Goal: Task Accomplishment & Management: Use online tool/utility

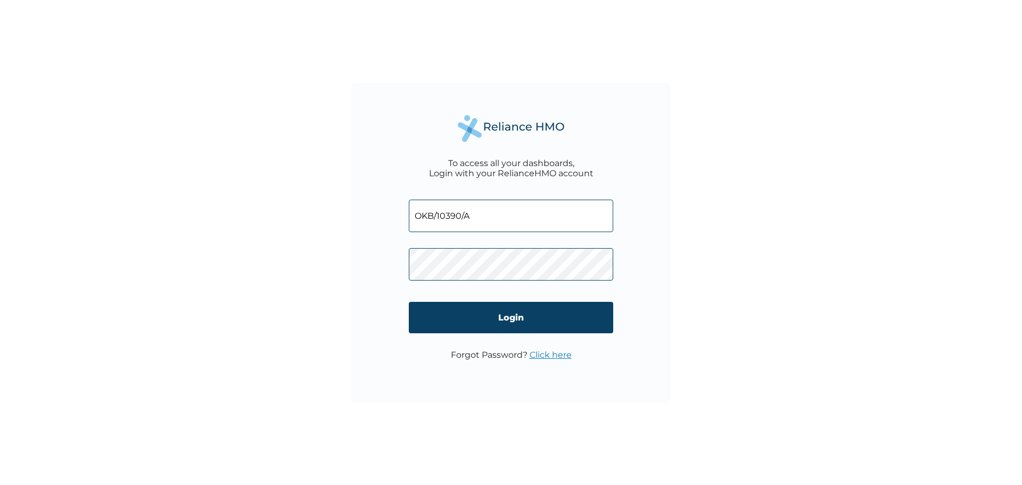
click at [357, 209] on div "To access all your dashboards, Login with your RelianceHMO account OKB/10390/A …" at bounding box center [510, 242] width 319 height 319
type input "MSG/10009/A"
click at [685, 260] on div "To access all your dashboards, Login with your RelianceHMO account MSG/10009/A …" at bounding box center [511, 242] width 1022 height 485
click at [363, 251] on div "To access all your dashboards, Login with your RelianceHMO account MSG/10009/A …" at bounding box center [510, 242] width 319 height 319
drag, startPoint x: 930, startPoint y: 334, endPoint x: 921, endPoint y: 335, distance: 9.6
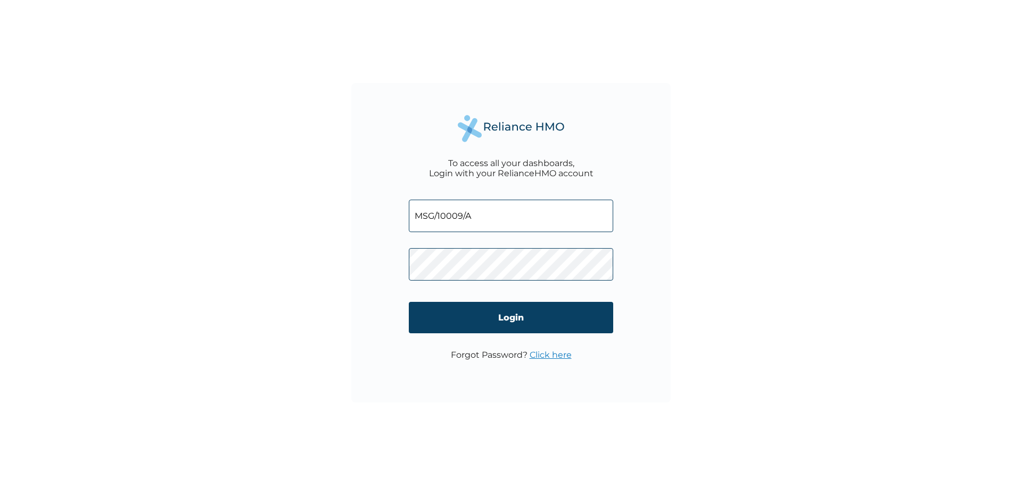
click at [930, 334] on div "To access all your dashboards, Login with your RelianceHMO account MSG/10009/A …" at bounding box center [511, 242] width 1022 height 485
click at [544, 358] on link "Click here" at bounding box center [550, 355] width 42 height 10
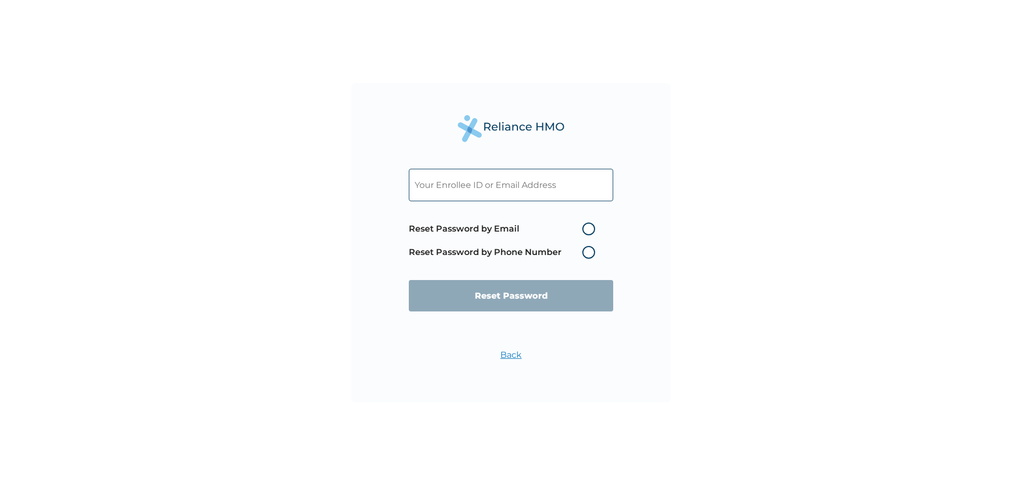
click at [588, 228] on label "Reset Password by Email" at bounding box center [505, 228] width 192 height 13
click at [584, 228] on input "Reset Password by Email" at bounding box center [575, 228] width 17 height 17
radio input "true"
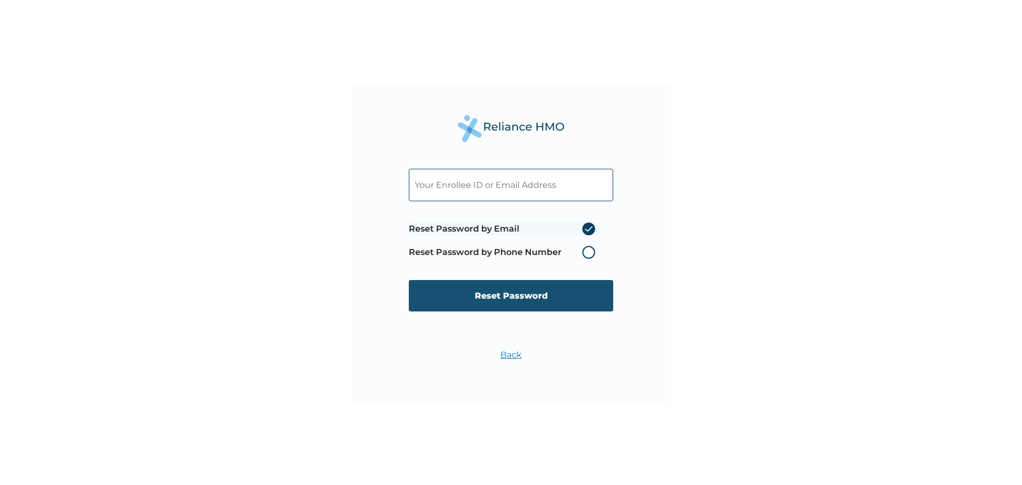
click at [542, 296] on input "Reset Password" at bounding box center [511, 295] width 204 height 31
click at [498, 188] on input "text" at bounding box center [511, 185] width 204 height 32
type input "olubunmoadegbenga@gmail.com"
click at [529, 294] on input "Reset Password" at bounding box center [511, 295] width 204 height 31
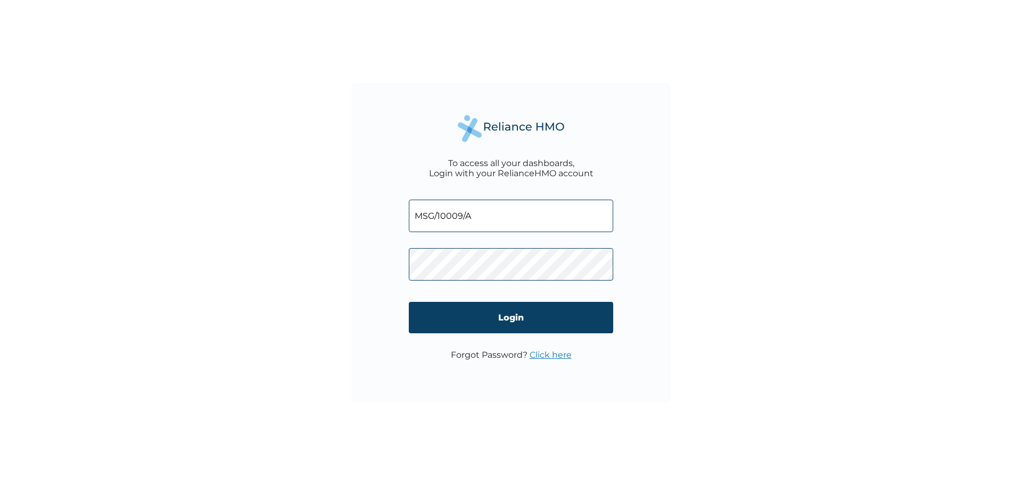
click at [313, 240] on div "To access all your dashboards, Login with your RelianceHMO account MSG/10009/A …" at bounding box center [511, 242] width 1022 height 485
click at [515, 315] on input "Login" at bounding box center [511, 317] width 204 height 31
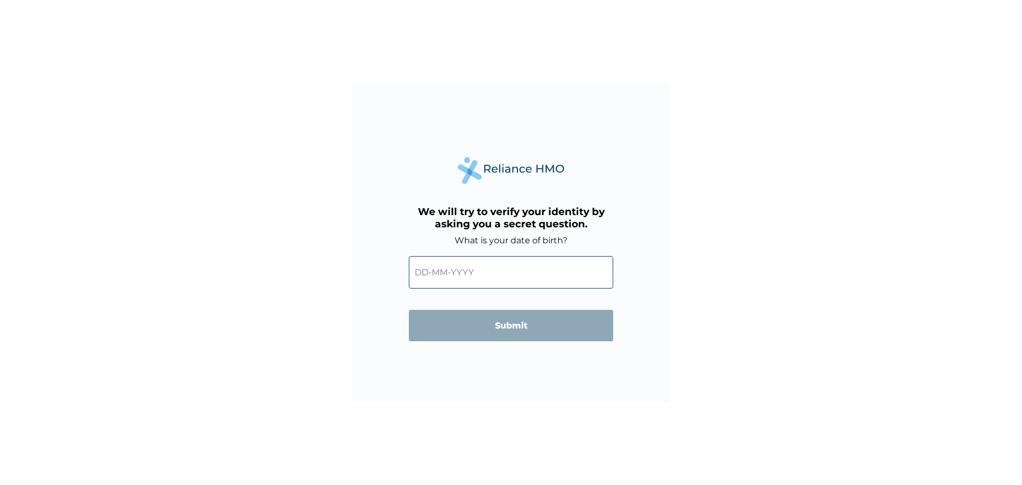
click at [444, 275] on input "text" at bounding box center [511, 272] width 204 height 32
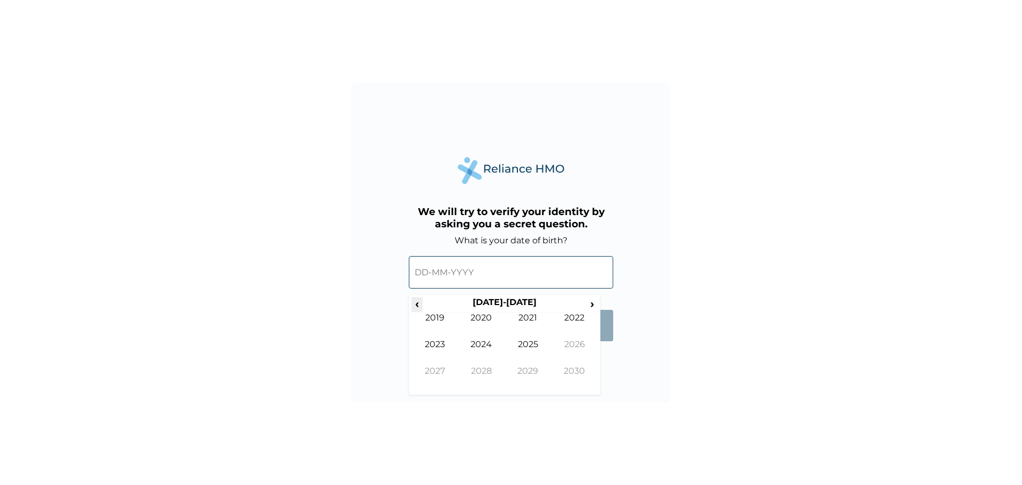
click at [420, 306] on span "‹" at bounding box center [416, 303] width 11 height 13
click at [420, 307] on span "‹" at bounding box center [416, 303] width 11 height 13
click at [575, 338] on td "1982" at bounding box center [574, 325] width 47 height 27
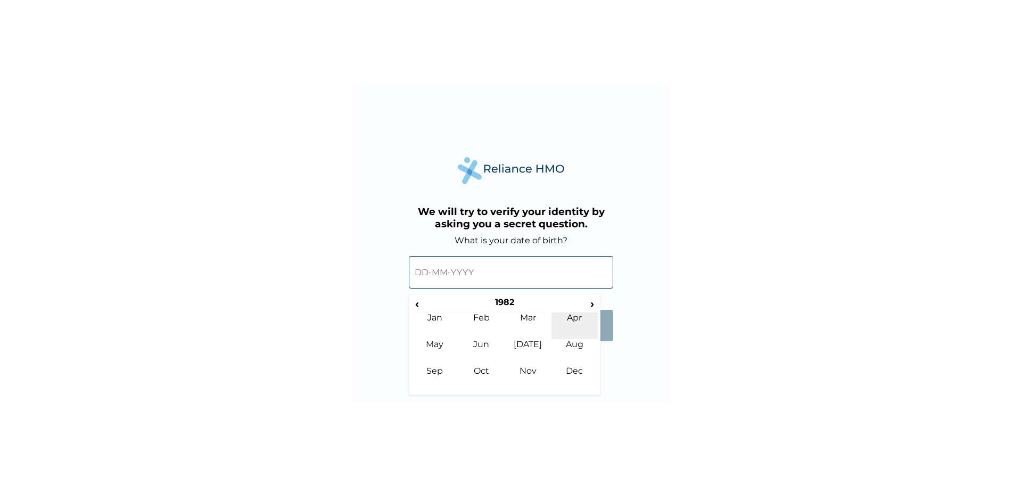
click at [573, 319] on td "Apr" at bounding box center [574, 325] width 47 height 27
click at [502, 349] on td "7" at bounding box center [504, 349] width 27 height 15
type input "07-04-1982"
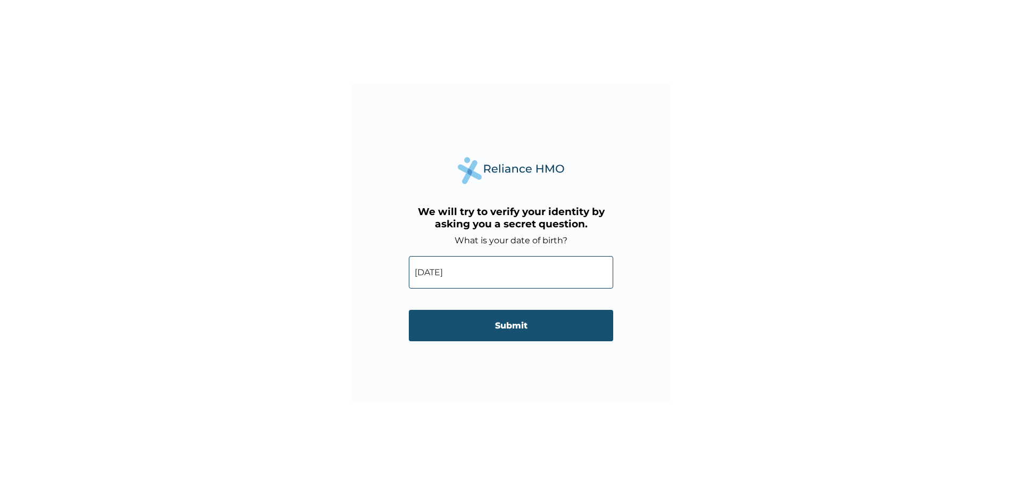
click at [496, 328] on input "Submit" at bounding box center [511, 325] width 204 height 31
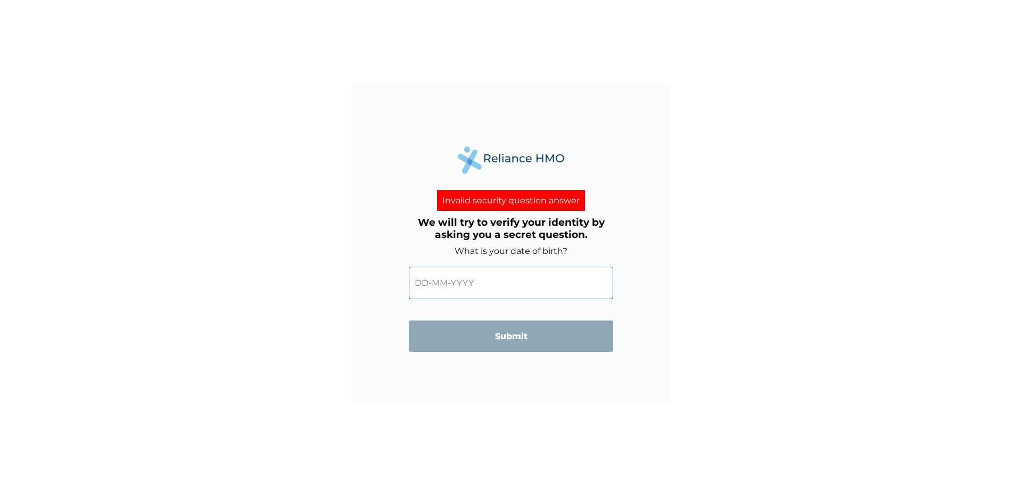
click at [430, 284] on input "text" at bounding box center [511, 283] width 204 height 32
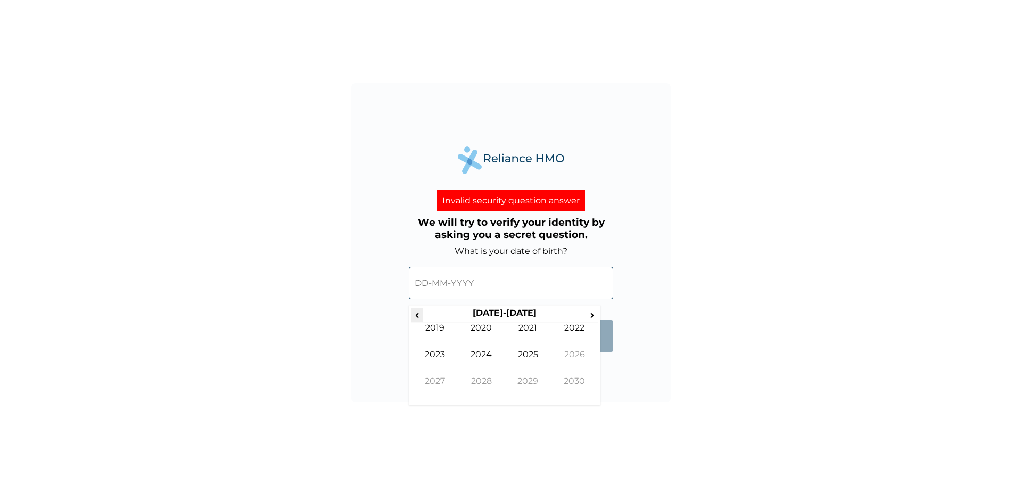
click at [420, 313] on span "‹" at bounding box center [416, 314] width 11 height 13
click at [420, 314] on span "‹" at bounding box center [416, 314] width 11 height 13
click at [479, 352] on td "1984" at bounding box center [481, 362] width 47 height 27
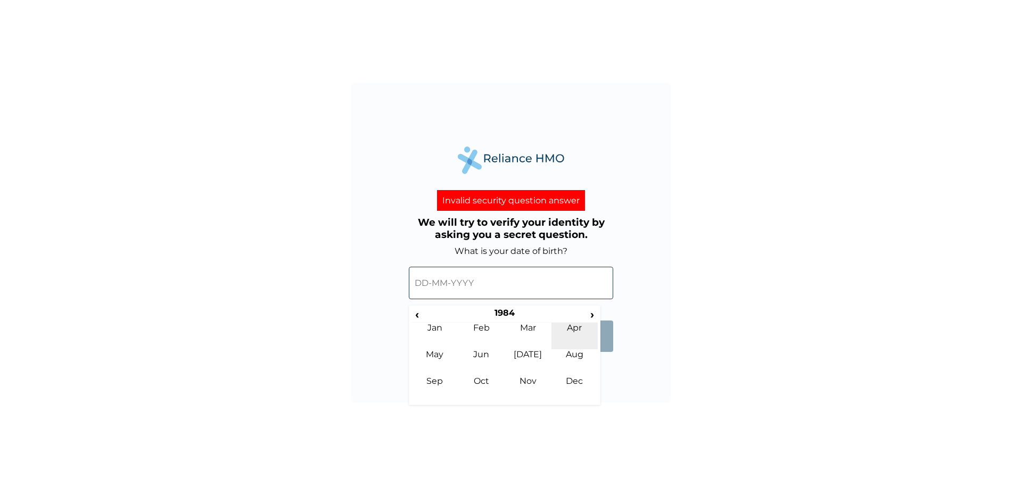
click at [569, 327] on td "Apr" at bounding box center [574, 335] width 47 height 27
click at [583, 357] on td "7" at bounding box center [584, 359] width 27 height 15
type input "07-04-1984"
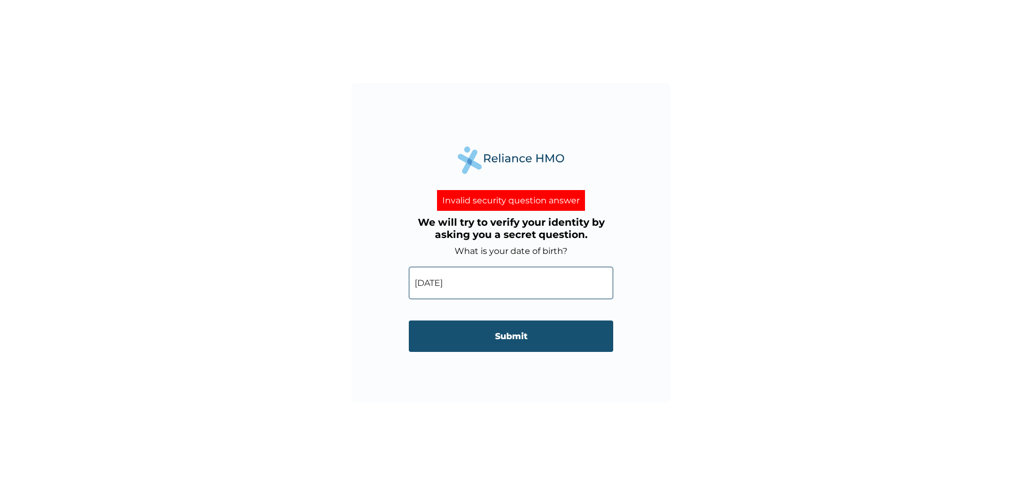
click at [515, 337] on input "Submit" at bounding box center [511, 335] width 204 height 31
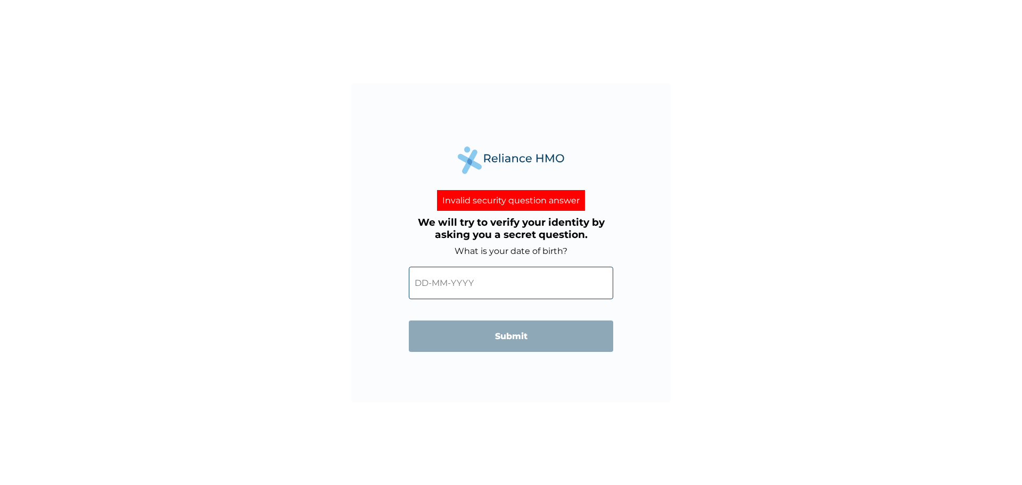
click at [495, 287] on input "text" at bounding box center [511, 283] width 204 height 32
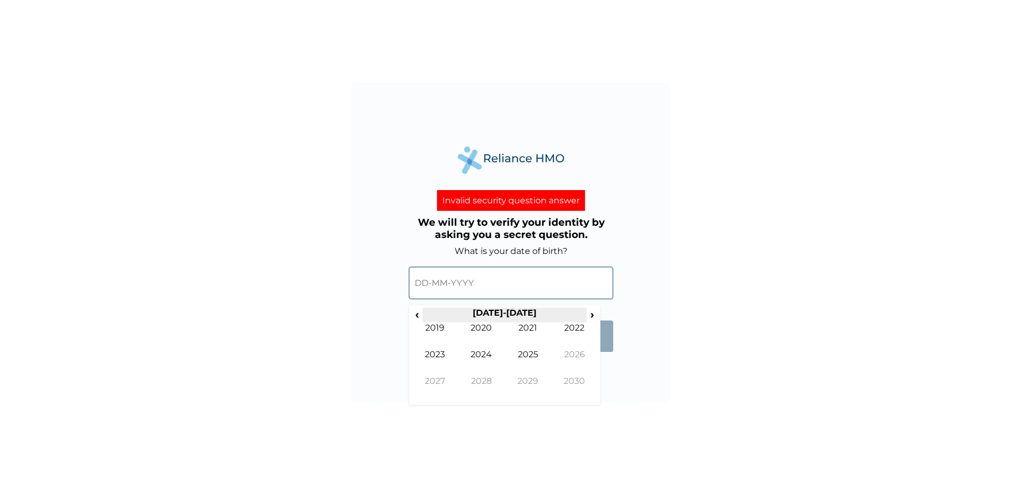
click at [423, 315] on th "2020-2029" at bounding box center [504, 315] width 163 height 15
click at [417, 314] on span "‹" at bounding box center [416, 314] width 11 height 13
click at [420, 315] on span "‹" at bounding box center [416, 314] width 11 height 13
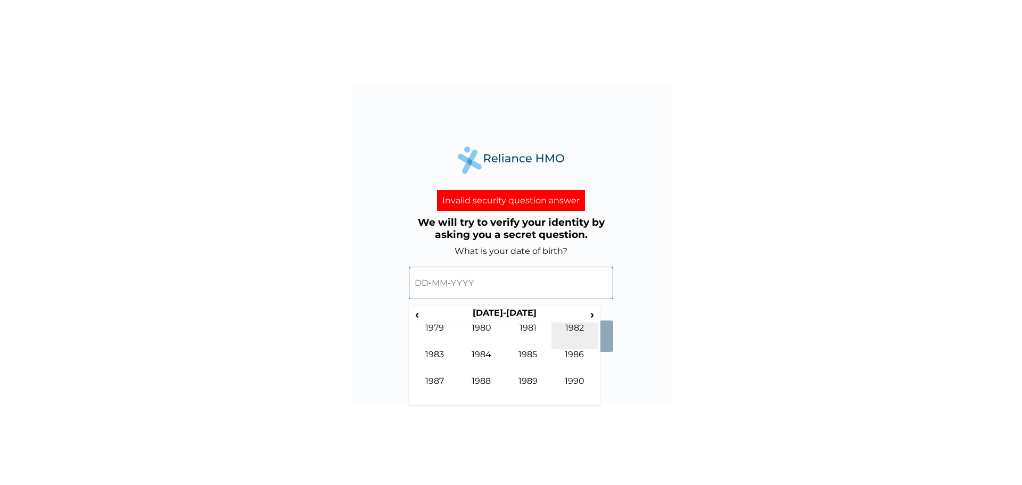
click at [570, 334] on td "1982" at bounding box center [574, 335] width 47 height 27
click at [572, 332] on td "Apr" at bounding box center [574, 335] width 47 height 27
click at [506, 357] on td "7" at bounding box center [504, 359] width 27 height 15
type input "07-04-1982"
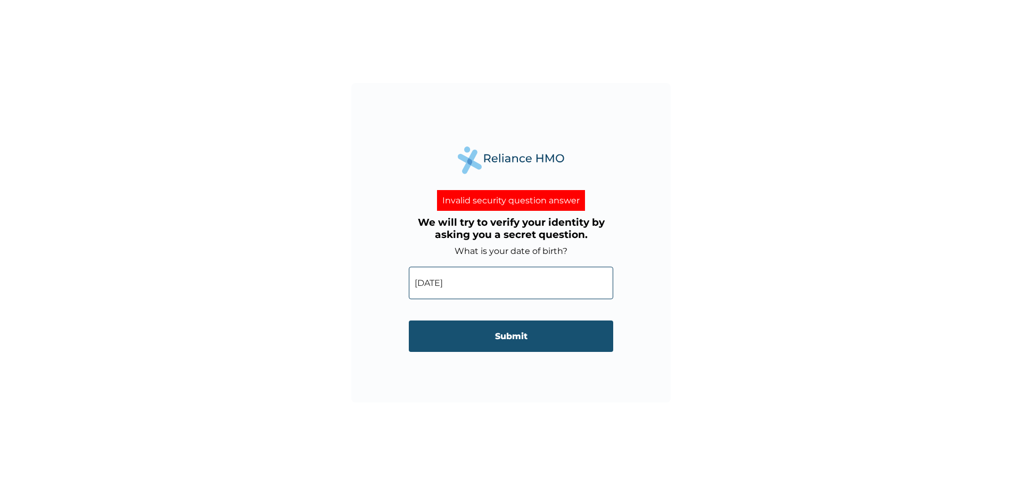
click at [504, 342] on input "Submit" at bounding box center [511, 335] width 204 height 31
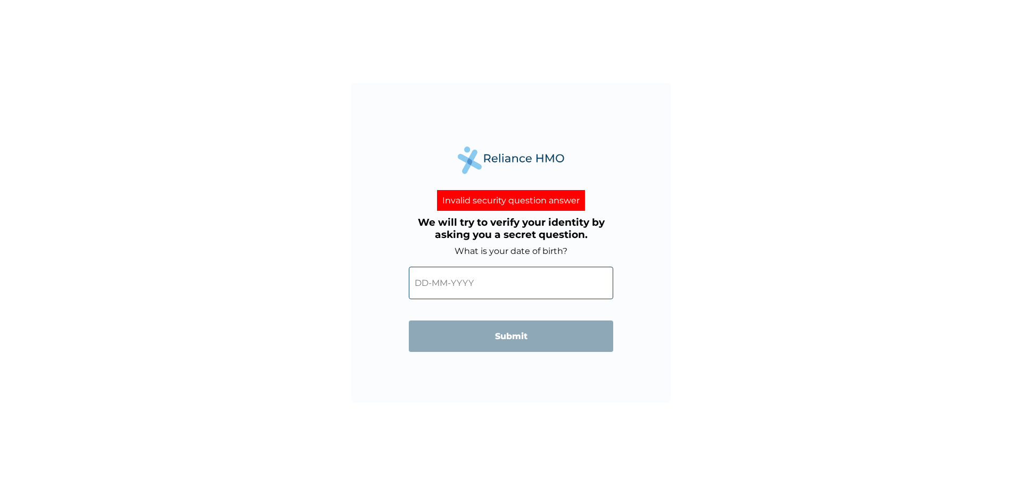
click at [426, 285] on input "text" at bounding box center [511, 283] width 204 height 32
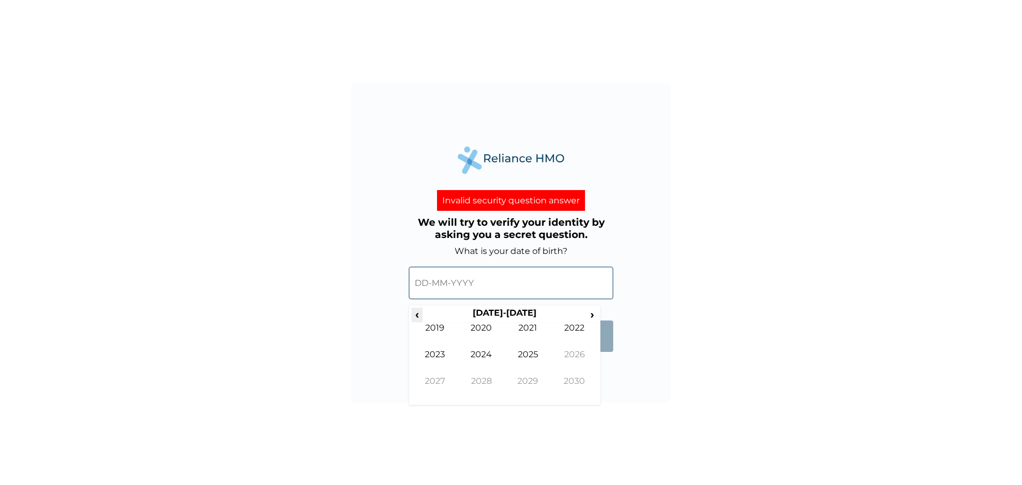
click at [419, 315] on span "‹" at bounding box center [416, 314] width 11 height 13
click at [419, 312] on span "‹" at bounding box center [416, 314] width 11 height 13
click at [425, 287] on input "text" at bounding box center [511, 283] width 204 height 32
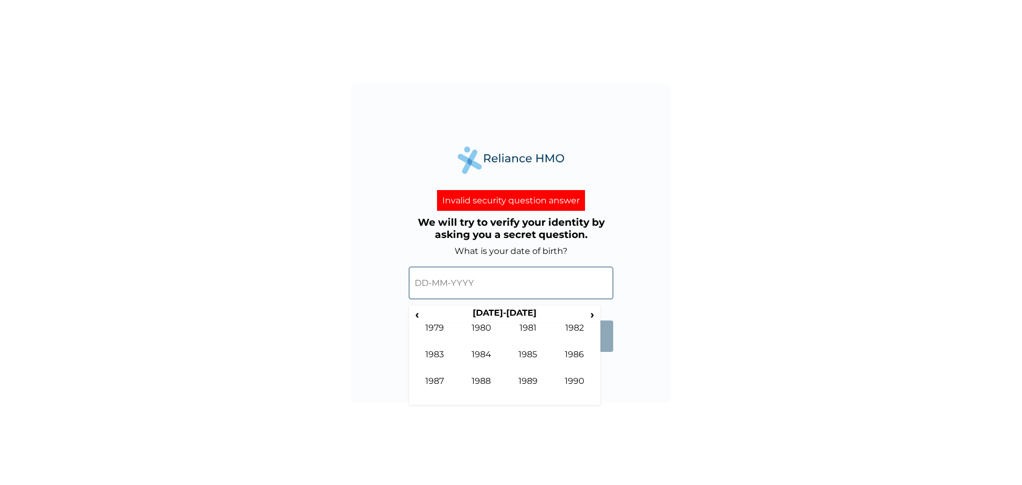
click at [423, 285] on input "text" at bounding box center [511, 283] width 204 height 32
click at [419, 316] on span "‹" at bounding box center [416, 314] width 11 height 13
click at [594, 313] on span "›" at bounding box center [592, 314] width 12 height 13
click at [575, 355] on td "1986" at bounding box center [574, 362] width 47 height 27
click at [575, 329] on td "Apr" at bounding box center [574, 335] width 47 height 27
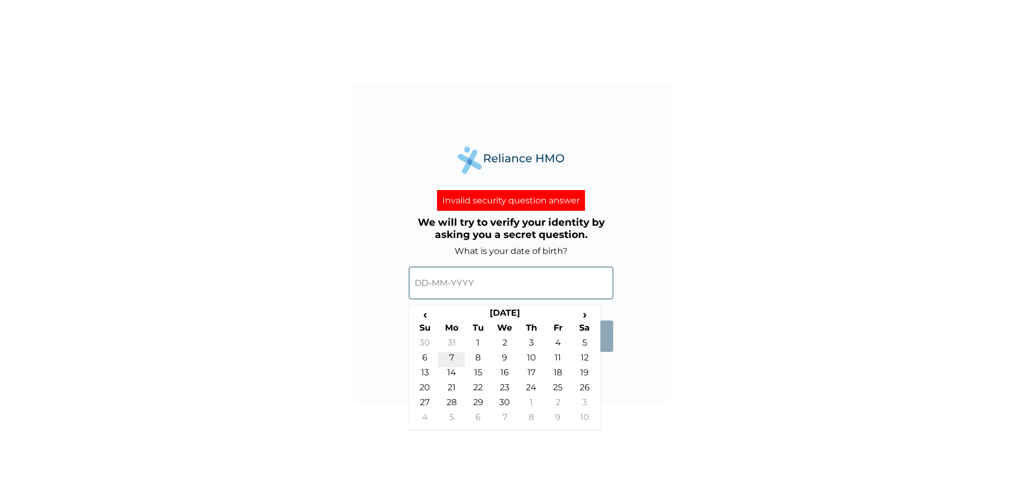
click at [456, 358] on td "7" at bounding box center [451, 359] width 27 height 15
type input "07-04-1986"
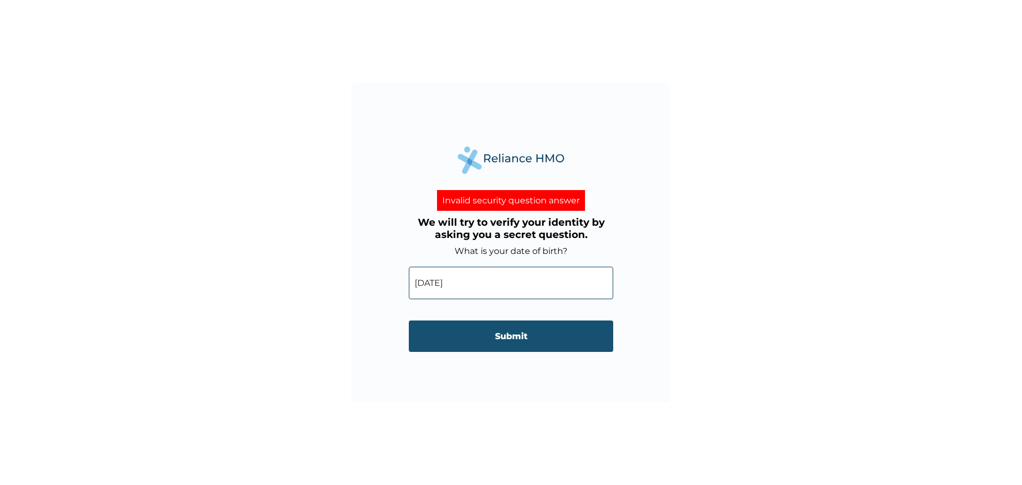
click at [517, 340] on input "Submit" at bounding box center [511, 335] width 204 height 31
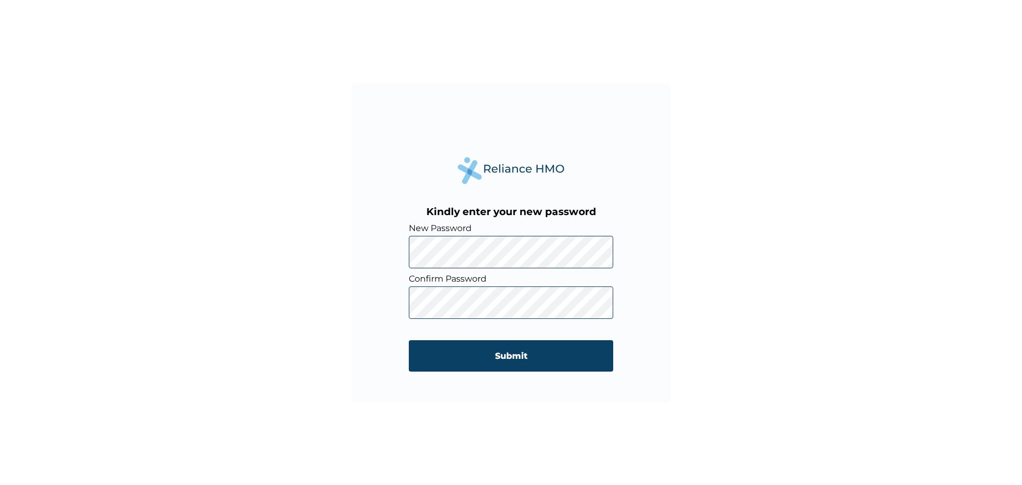
click at [252, 231] on div "Kindly enter your new password New Password Confirm Password Submit" at bounding box center [511, 242] width 1022 height 485
click at [307, 300] on div "Kindly enter your new password New Password Confirm Password Submit" at bounding box center [511, 242] width 1022 height 485
click at [504, 355] on input "Submit" at bounding box center [511, 355] width 204 height 31
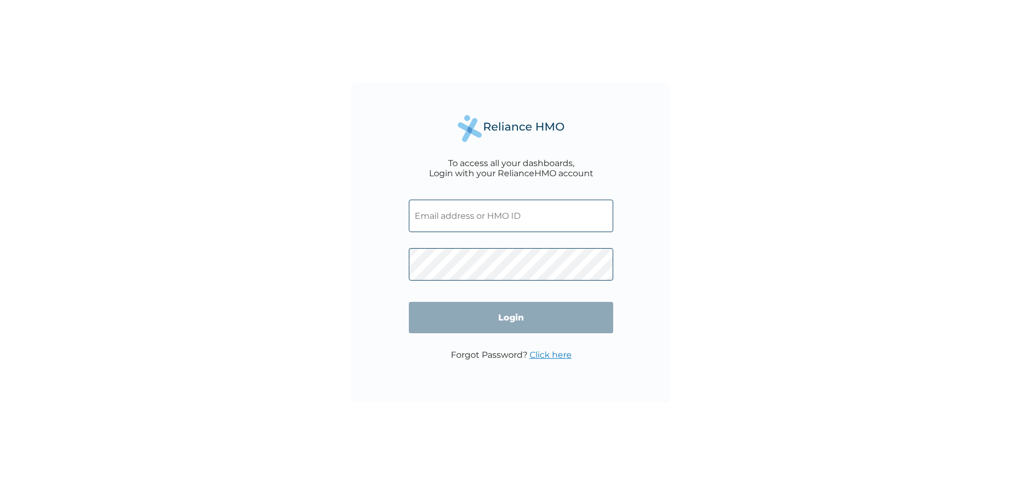
type input "MSG/10009/A"
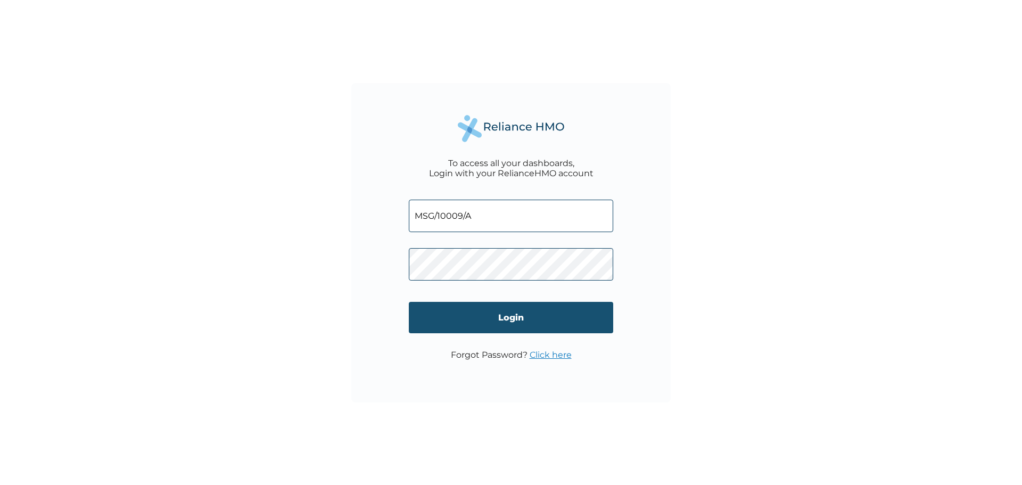
click at [496, 314] on input "Login" at bounding box center [511, 317] width 204 height 31
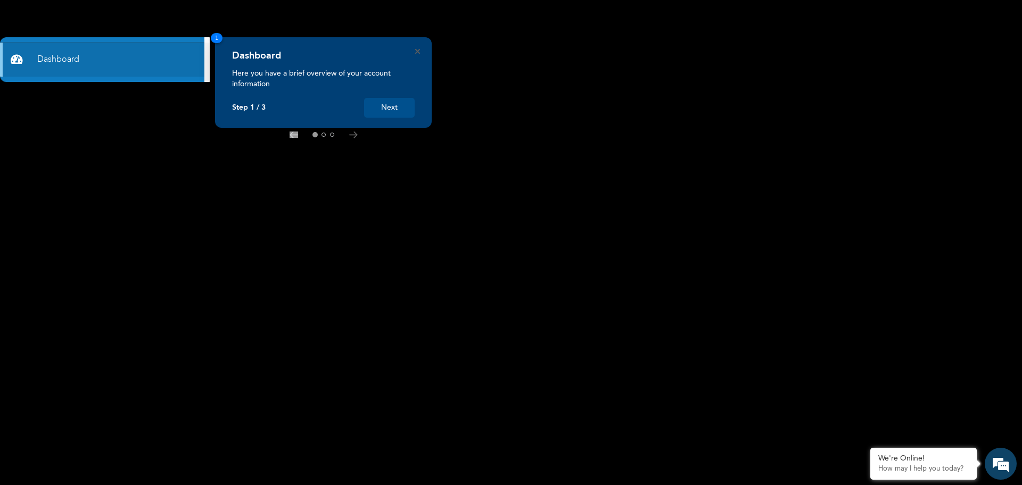
click at [393, 107] on button "Next" at bounding box center [389, 108] width 51 height 20
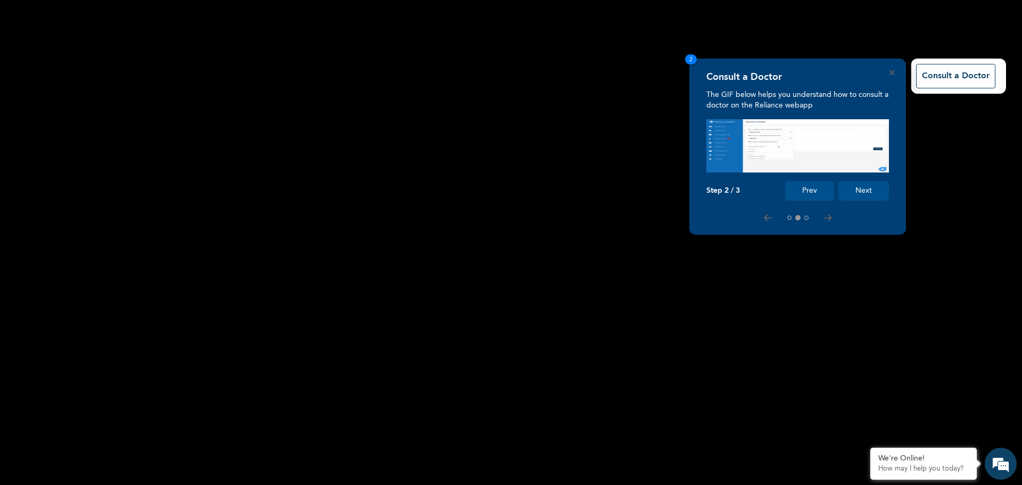
click at [852, 189] on button "Next" at bounding box center [863, 191] width 51 height 20
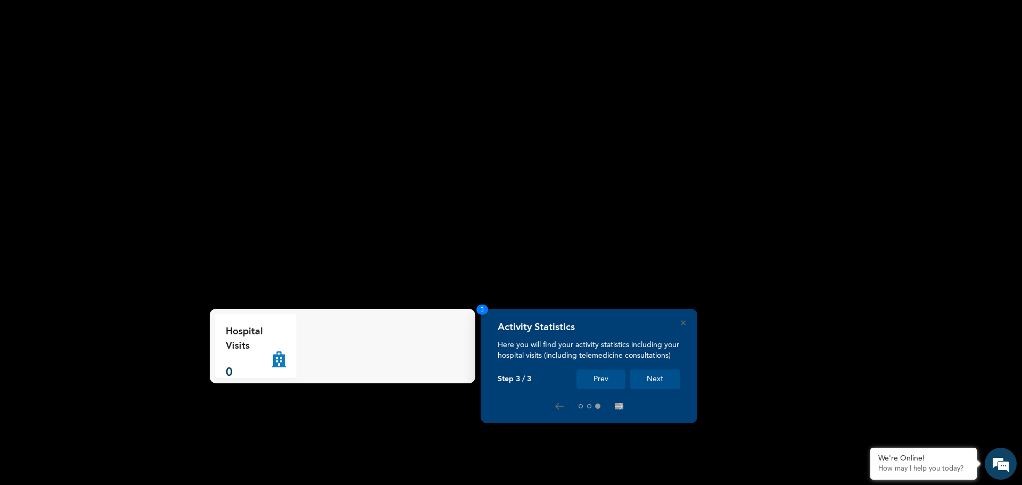
click at [656, 377] on button "Next" at bounding box center [655, 379] width 51 height 20
click at [657, 380] on button "Next" at bounding box center [655, 379] width 51 height 20
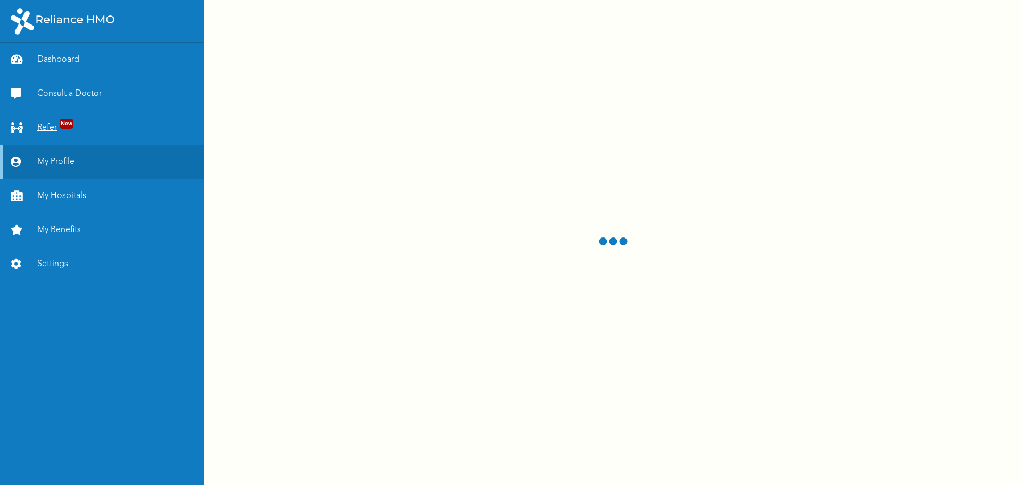
click at [62, 127] on span "New" at bounding box center [67, 124] width 14 height 10
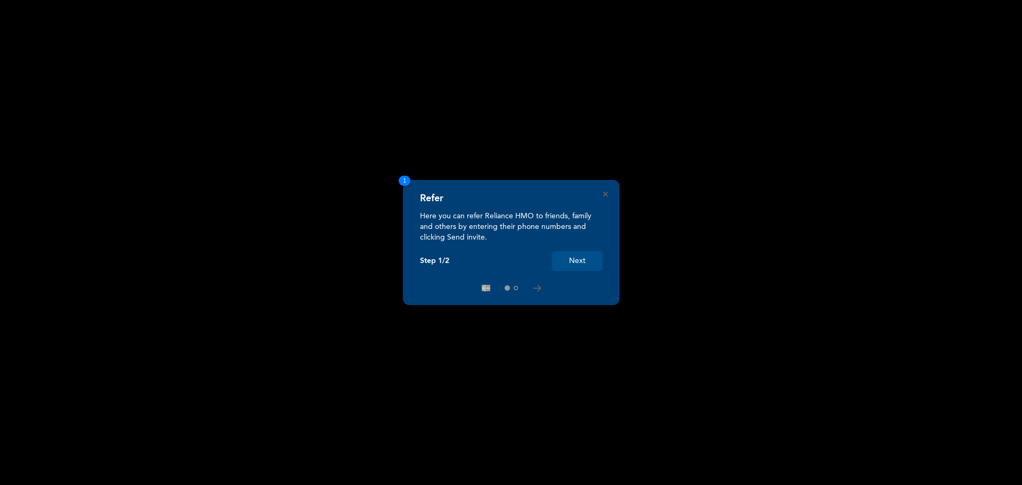
click at [580, 259] on button "Next" at bounding box center [577, 261] width 51 height 20
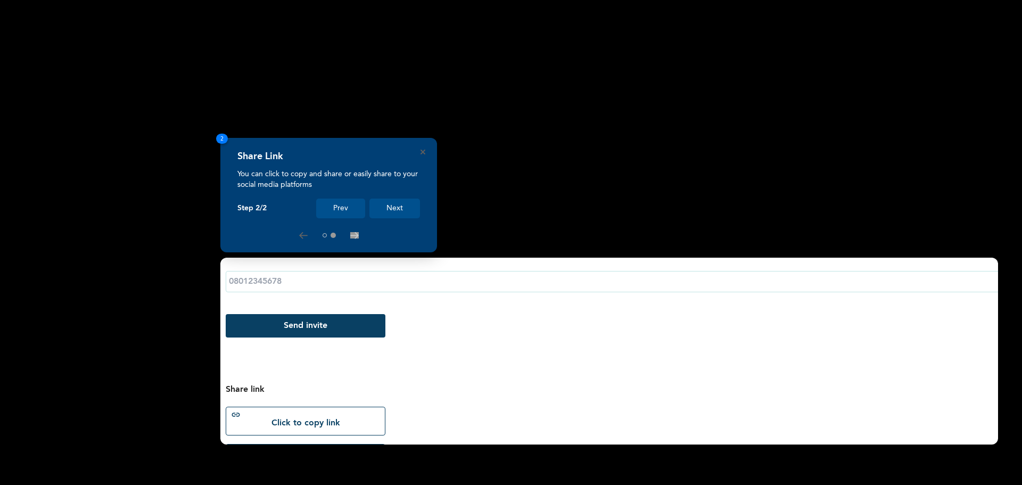
scroll to position [120, 0]
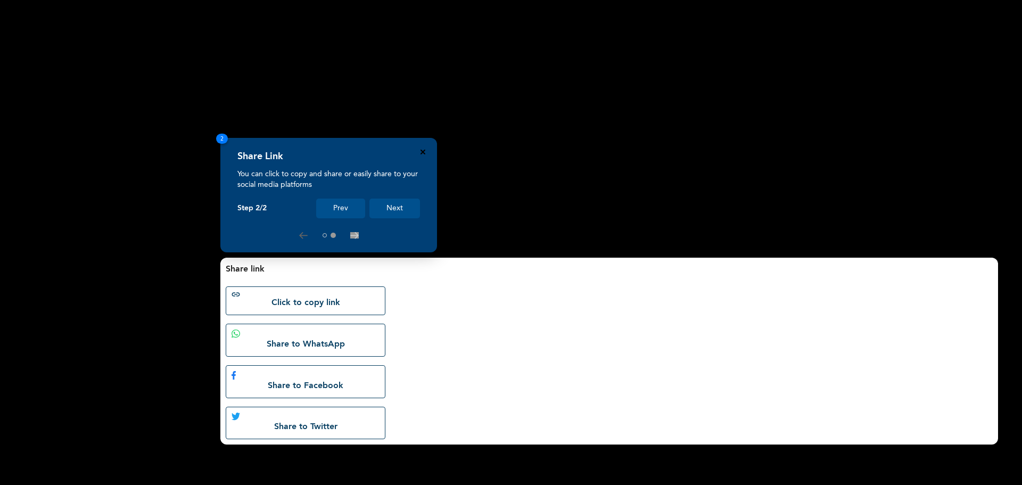
click at [422, 153] on icon "Close" at bounding box center [422, 152] width 5 height 5
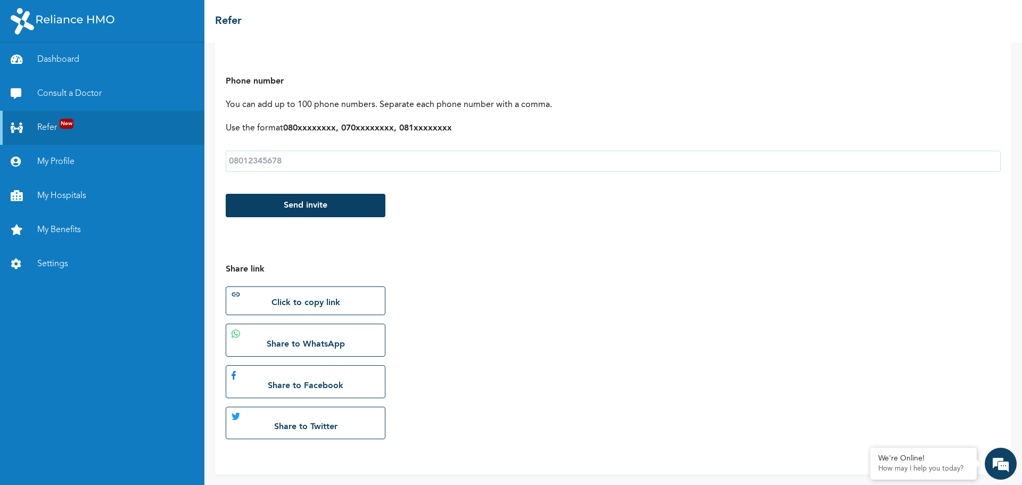
click at [299, 130] on b "080xxxxxxxx, 070xxxxxxxx, 081xxxxxxxx" at bounding box center [367, 128] width 169 height 9
click at [290, 159] on input "text" at bounding box center [613, 161] width 775 height 21
click at [64, 94] on link "Consult a Doctor" at bounding box center [102, 94] width 204 height 34
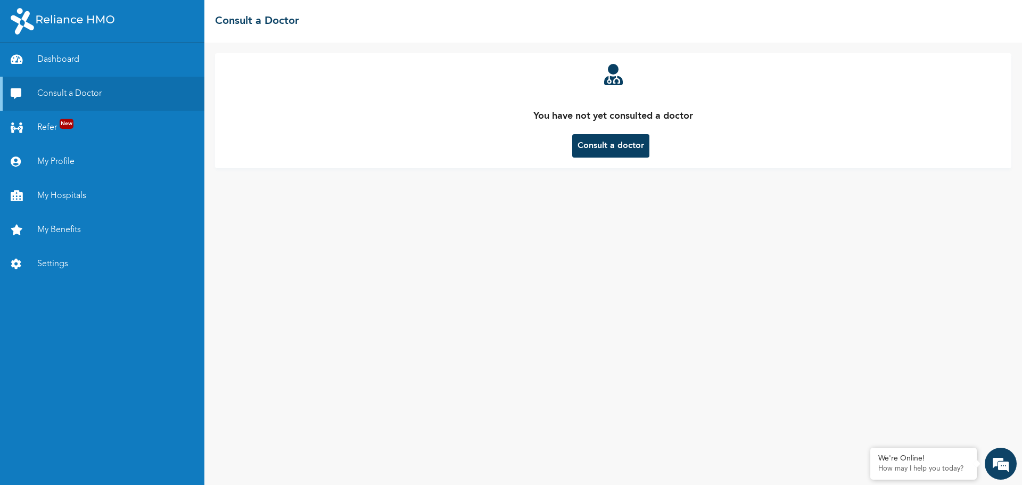
click at [614, 149] on button "Consult a doctor" at bounding box center [610, 145] width 77 height 23
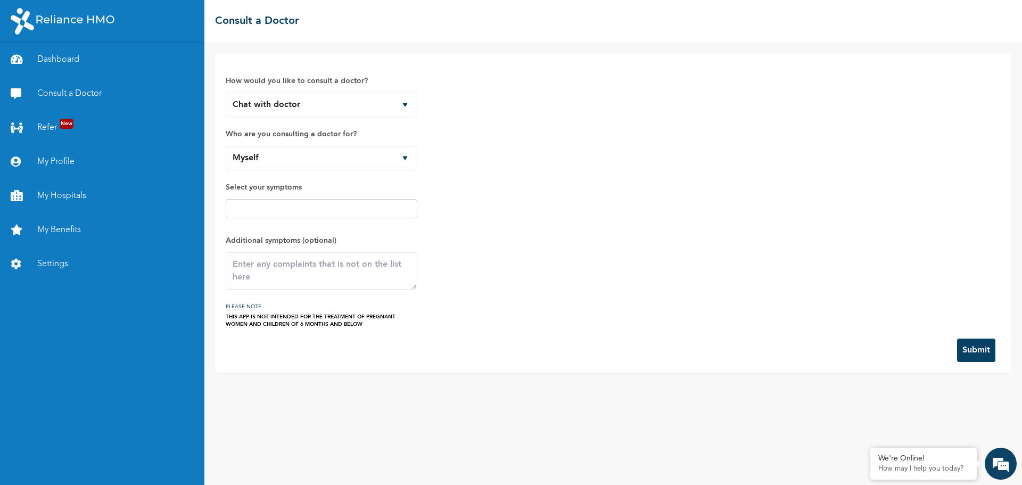
click at [288, 209] on input "text" at bounding box center [321, 208] width 185 height 13
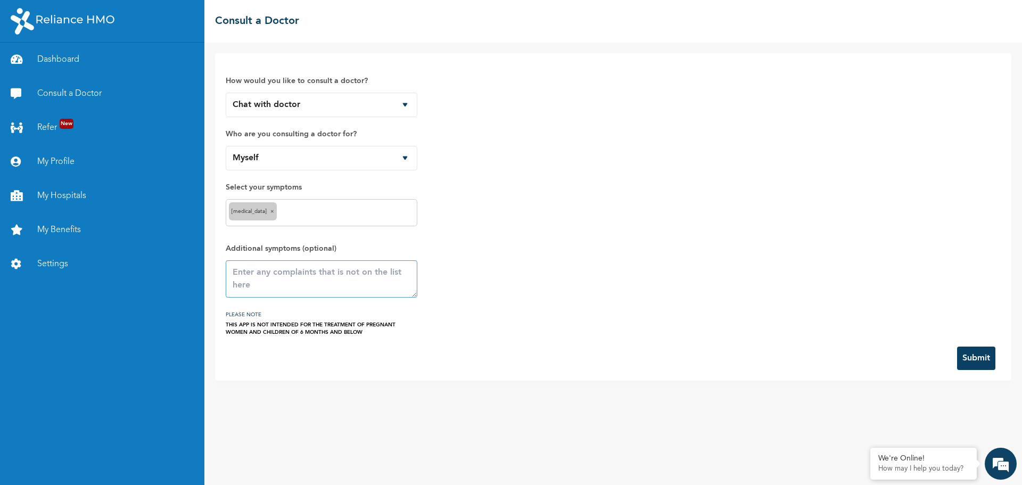
click at [287, 283] on textarea at bounding box center [322, 278] width 192 height 37
type textarea "sharp adndomenal pain during the day and mostly night"
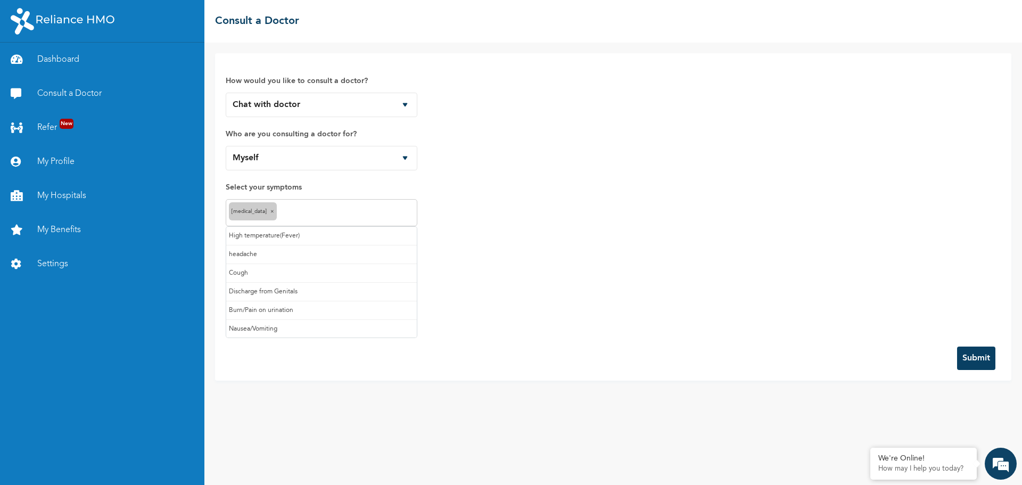
click at [294, 211] on input "text" at bounding box center [346, 212] width 135 height 13
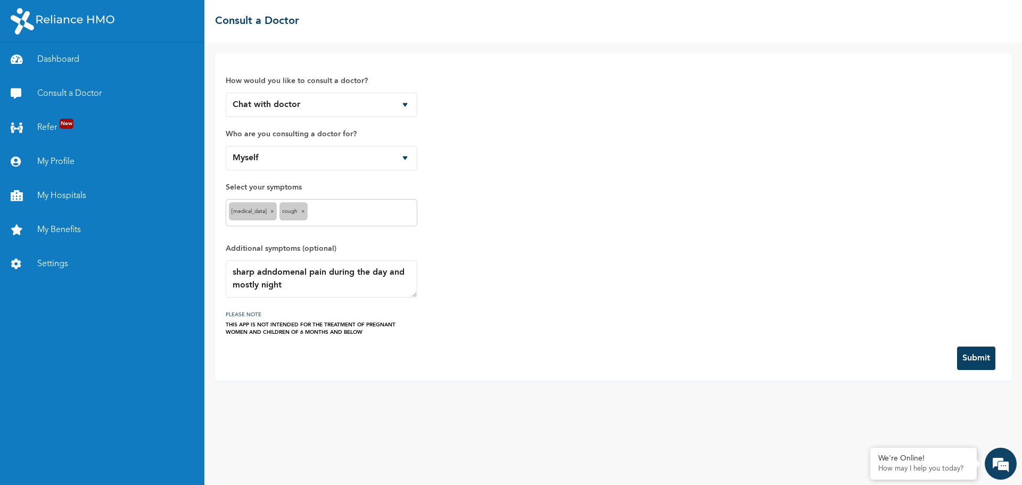
click at [348, 214] on input "text" at bounding box center [362, 212] width 104 height 13
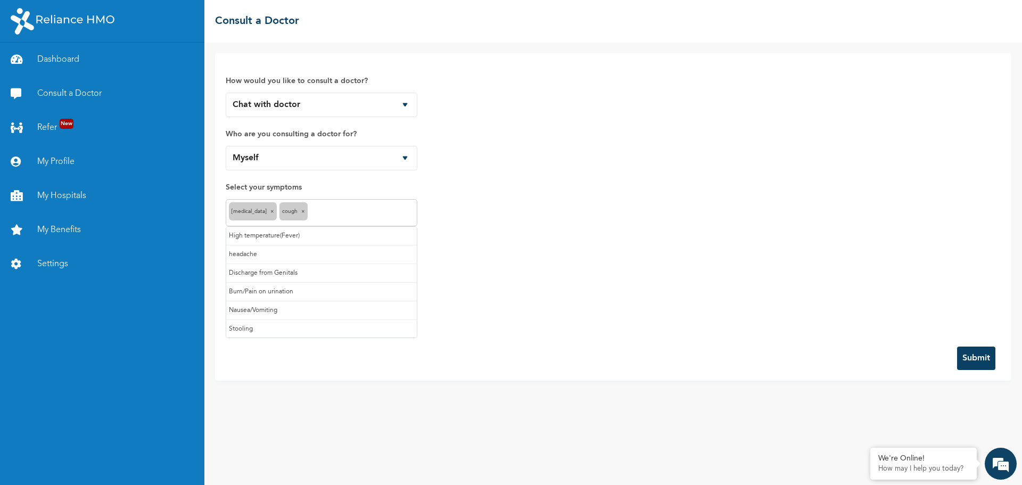
click at [978, 356] on button "Submit" at bounding box center [976, 357] width 38 height 23
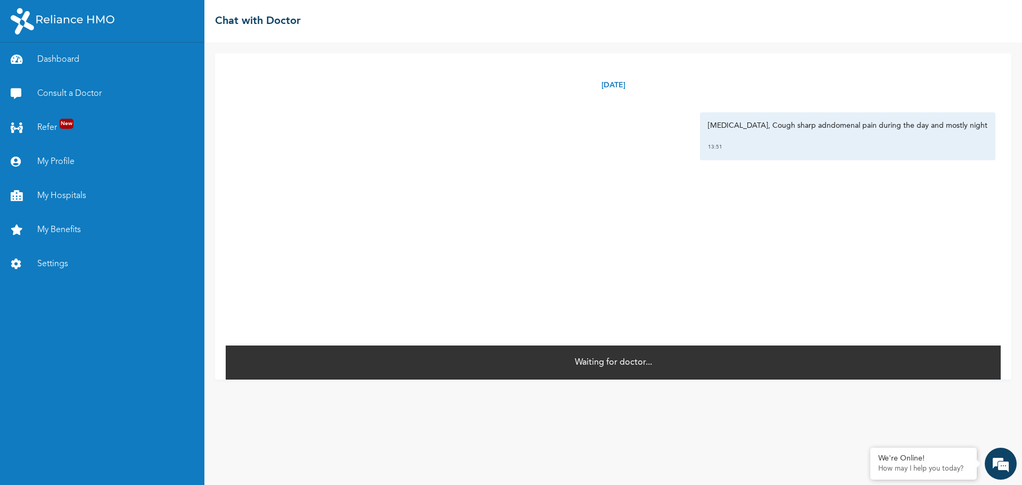
click at [614, 362] on p "Waiting for doctor..." at bounding box center [613, 362] width 77 height 13
click at [920, 468] on p "How may I help you today?" at bounding box center [923, 469] width 90 height 9
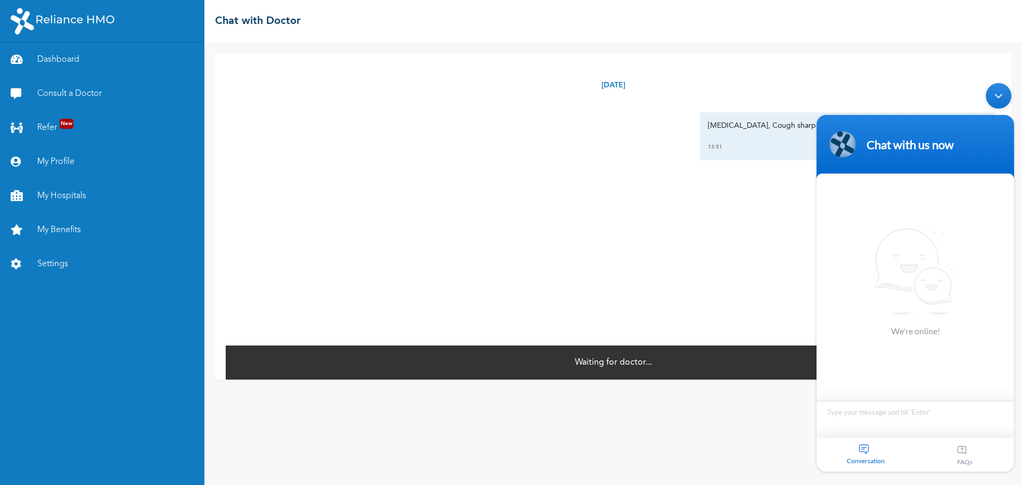
click at [895, 418] on textarea "Type your message and hit 'Enter'" at bounding box center [914, 419] width 197 height 37
click at [924, 373] on div "Chat Now" at bounding box center [915, 368] width 76 height 20
click at [901, 413] on textarea "Type your message and hit 'Enter'" at bounding box center [914, 419] width 197 height 37
type textarea "chating with doctor, but no one available to reply"
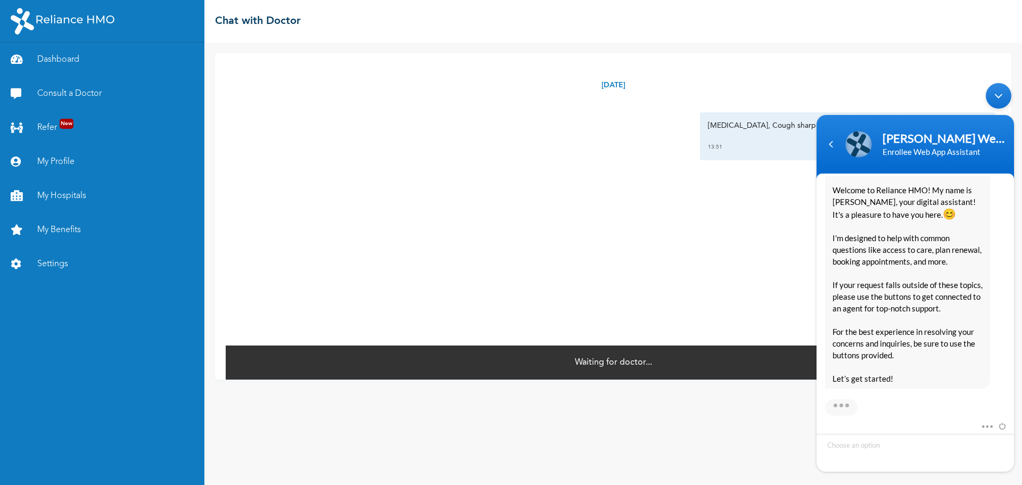
scroll to position [217, 0]
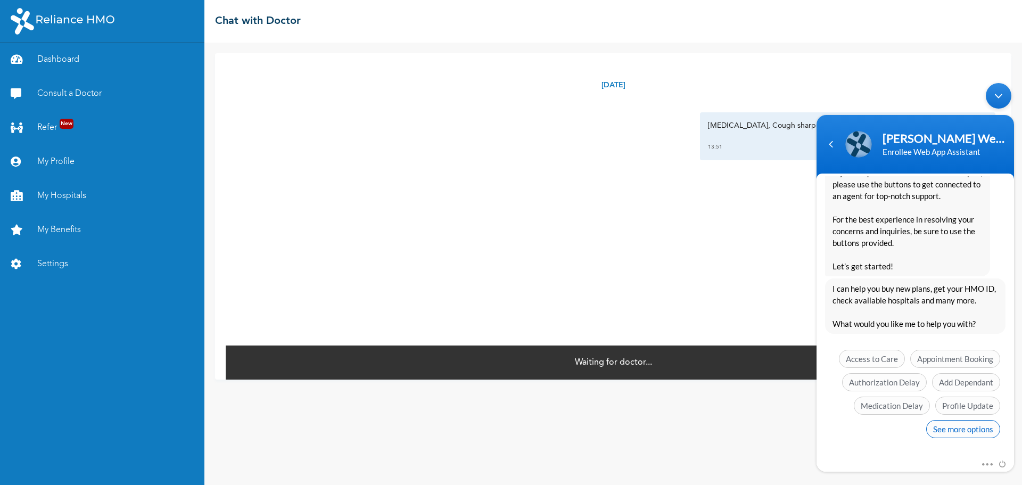
click at [963, 424] on span "See more options" at bounding box center [963, 429] width 74 height 18
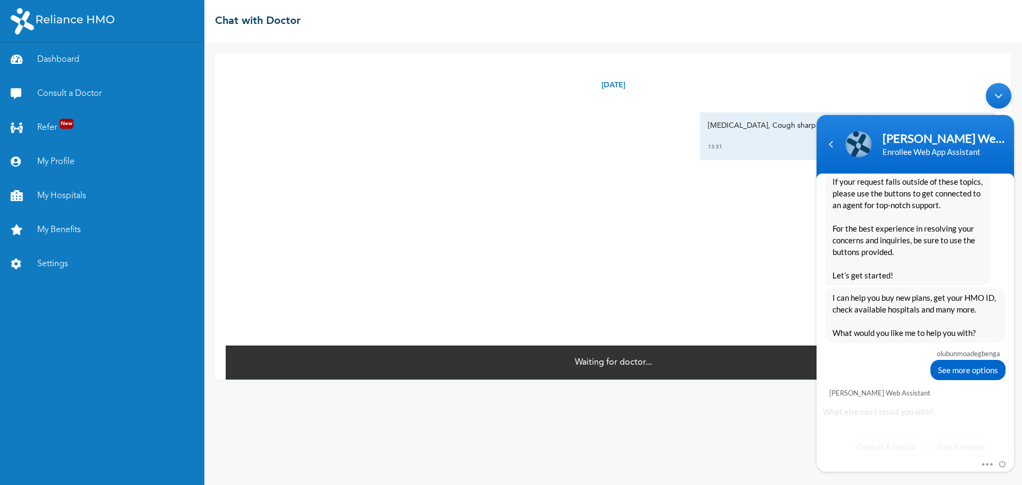
scroll to position [295, 0]
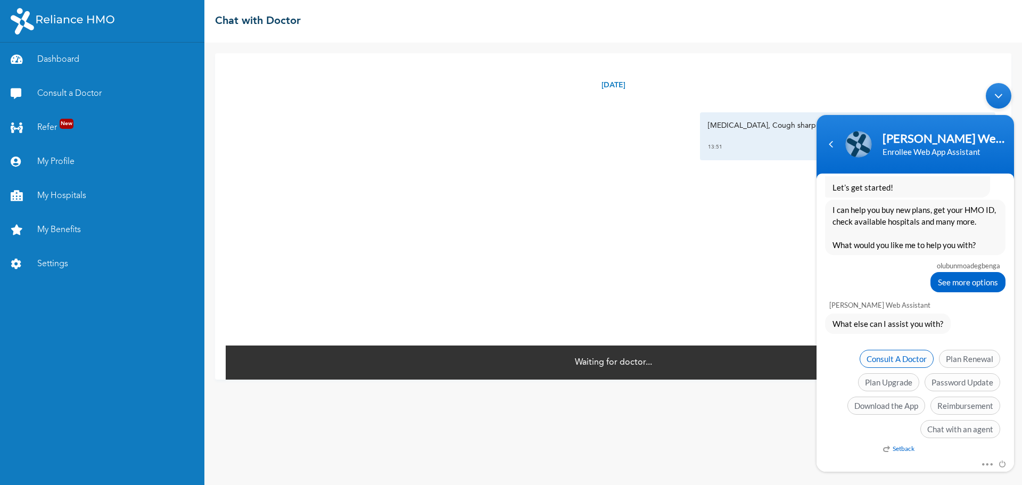
click at [903, 360] on span "Consult A Doctor" at bounding box center [896, 359] width 74 height 18
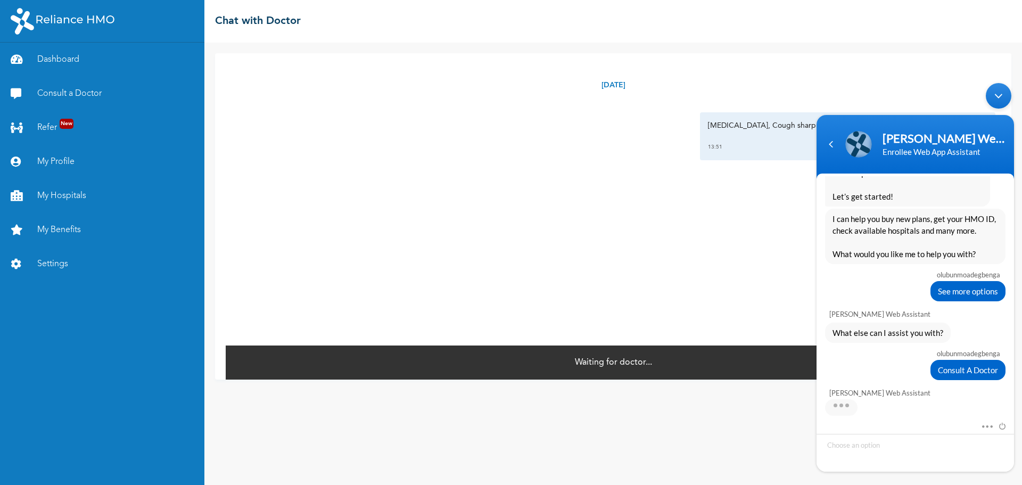
scroll to position [386, 0]
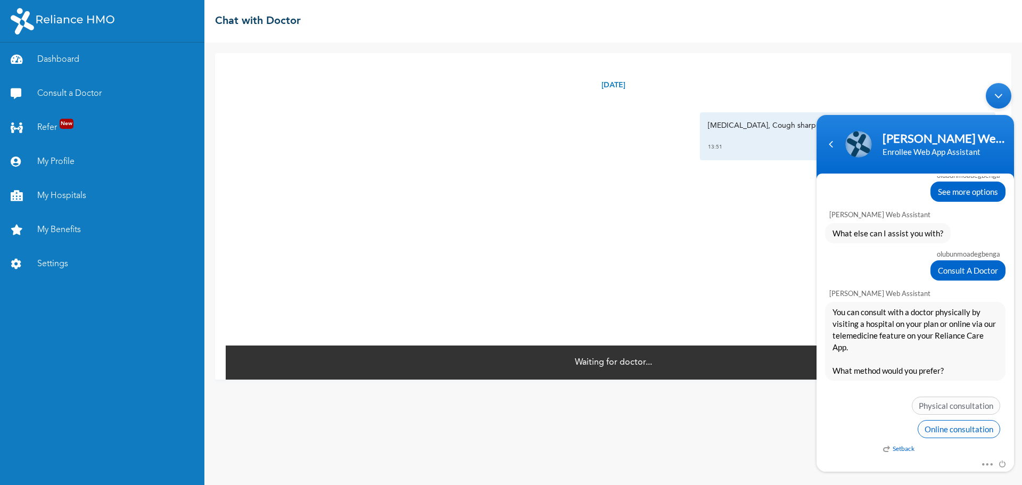
click at [945, 429] on span "Online consultation" at bounding box center [958, 429] width 82 height 18
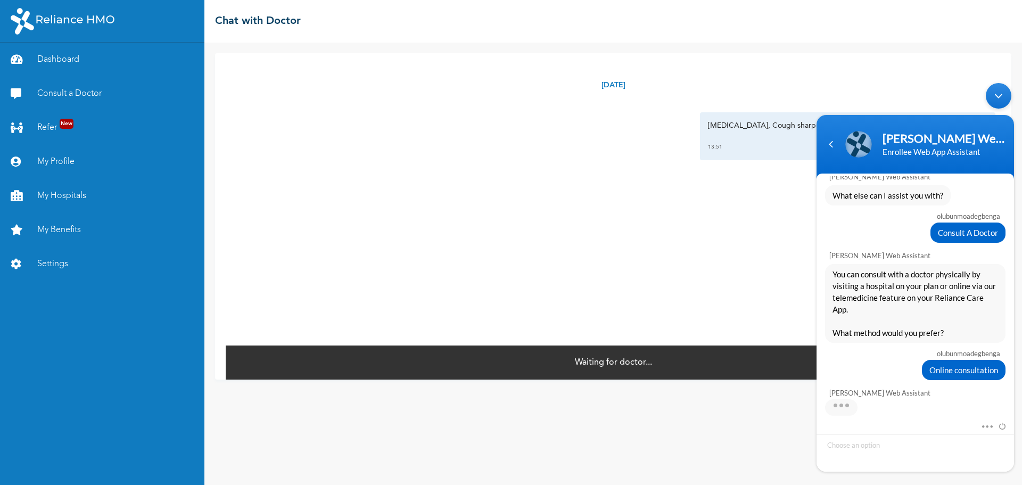
scroll to position [465, 0]
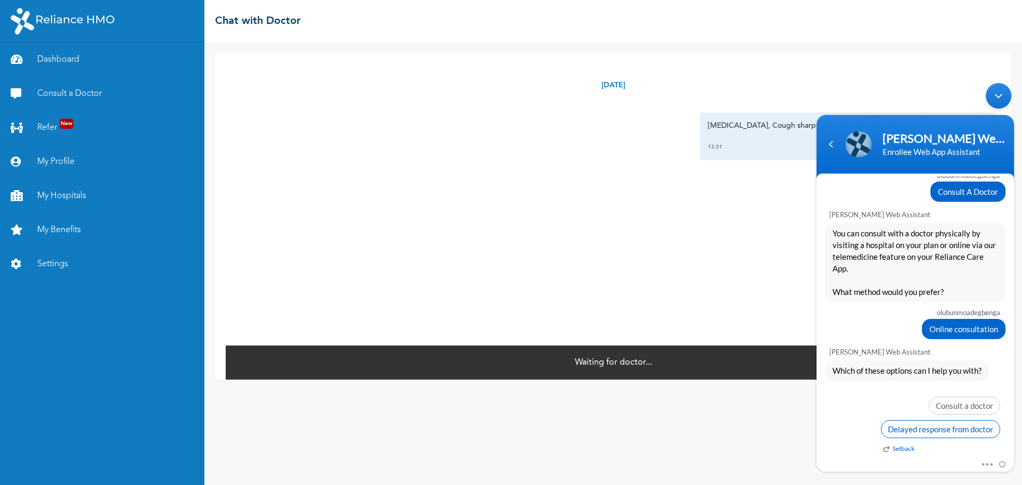
click at [958, 431] on span "Delayed response from doctor" at bounding box center [940, 429] width 119 height 18
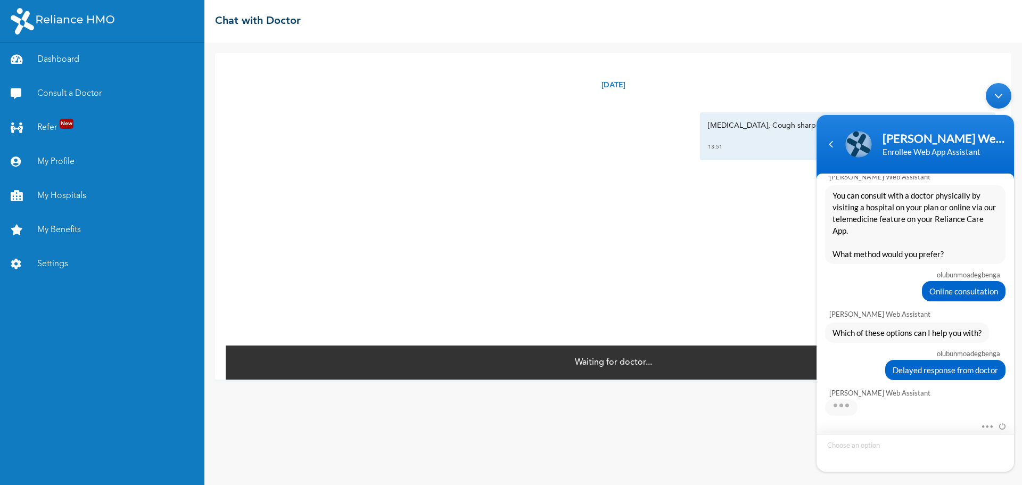
scroll to position [709, 0]
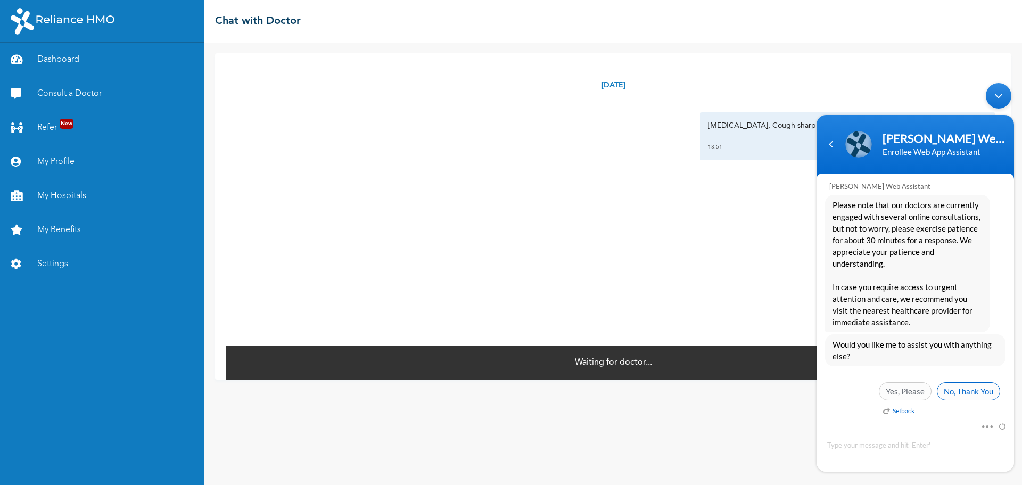
click at [958, 392] on span "No, Thank You" at bounding box center [968, 391] width 63 height 18
